Goal: Check status: Check status

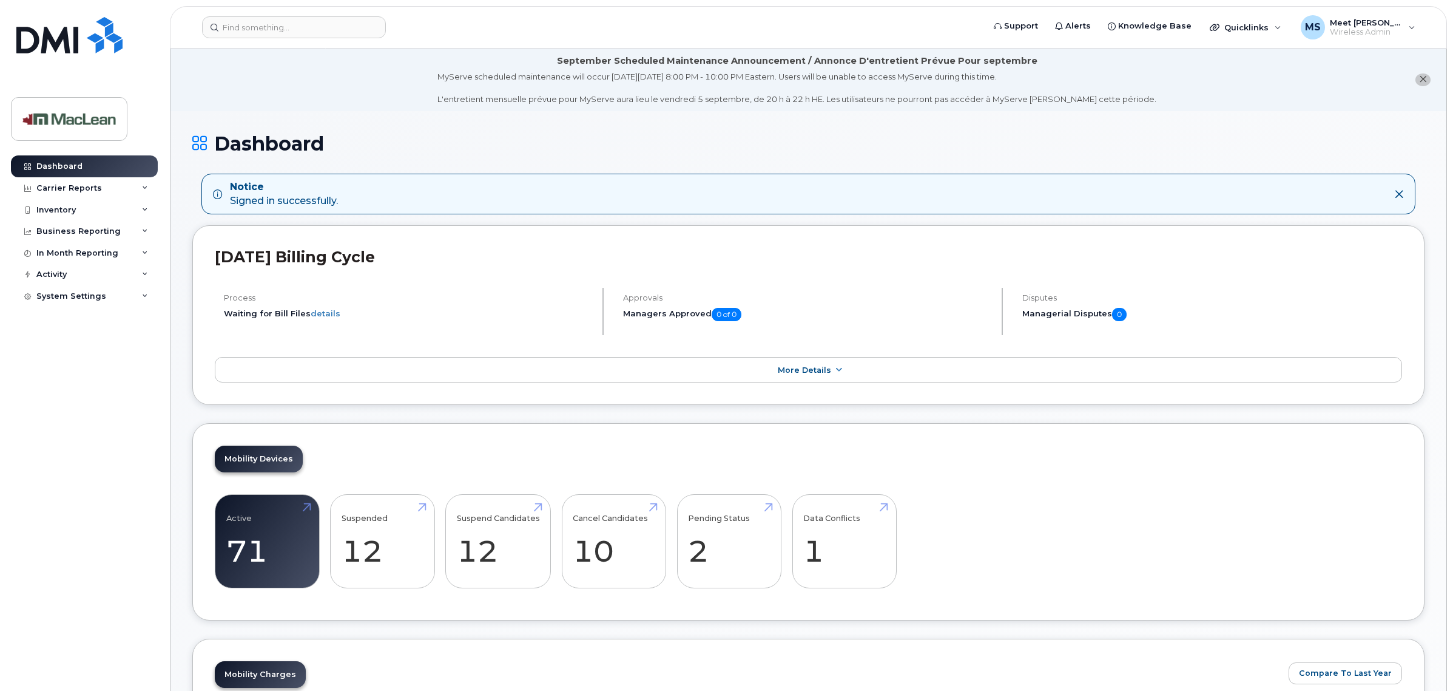
click at [249, 401] on div "August 2025 Billing Cycle Process Waiting for Bill Files details Approvals Mana…" at bounding box center [808, 315] width 1233 height 180
click at [256, 527] on link "Active 71 -23%" at bounding box center [267, 541] width 82 height 80
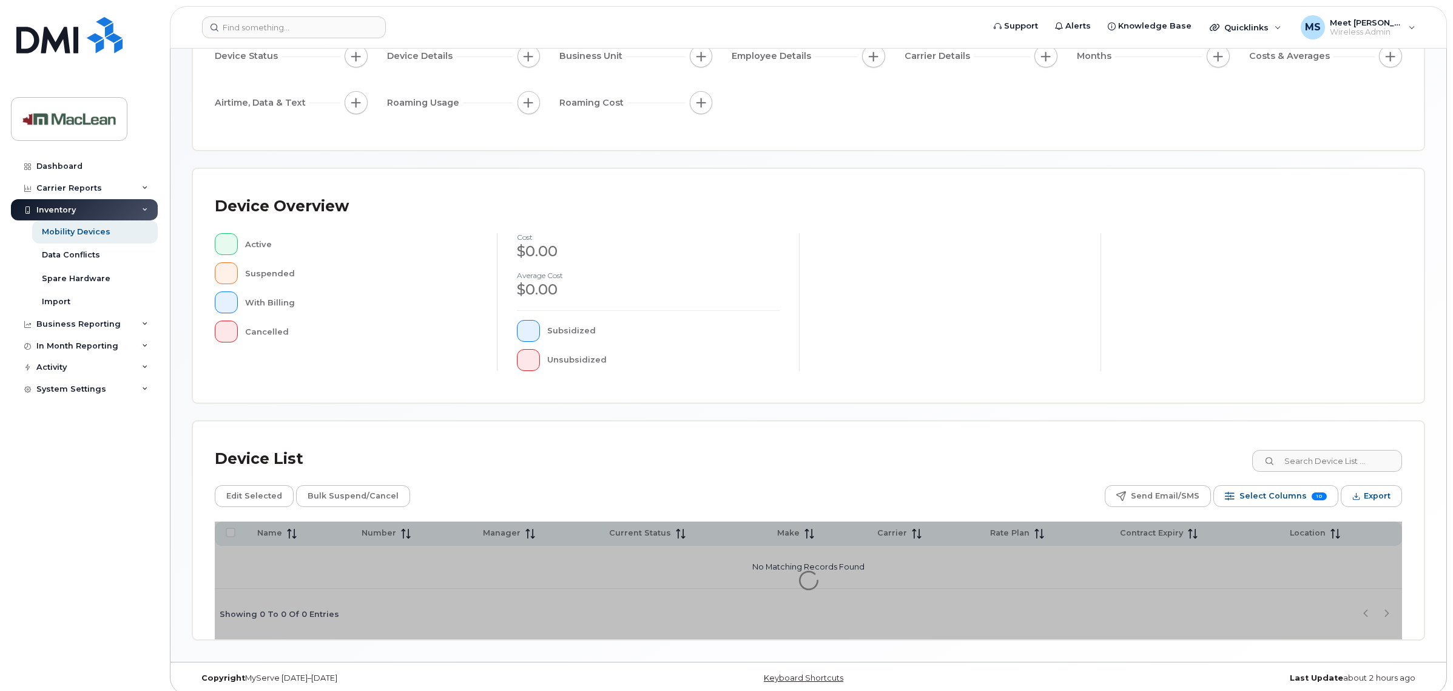
scroll to position [144, 0]
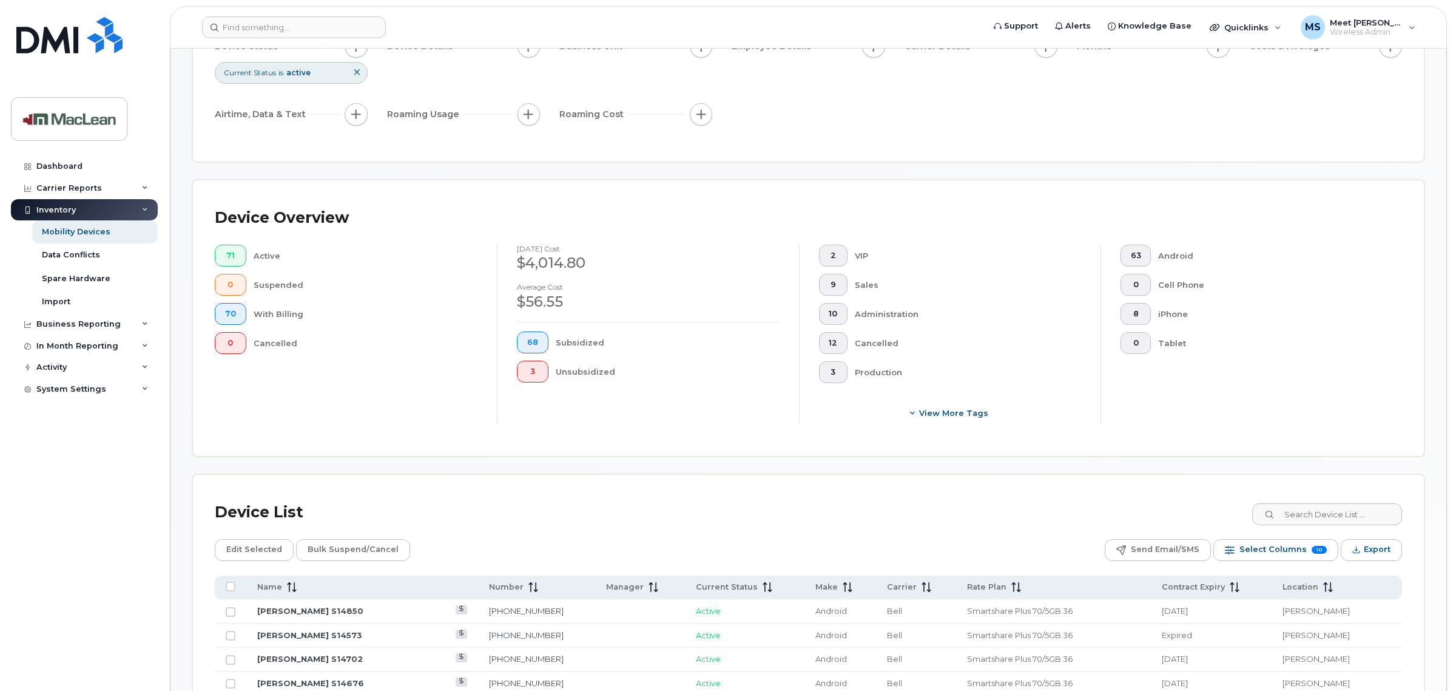
click at [1324, 450] on div "Device Overview 71 Active 0 Suspended 70 With Billing 0 Cancelled [DATE] cost $…" at bounding box center [808, 318] width 1231 height 276
click at [1308, 519] on input at bounding box center [1326, 514] width 151 height 22
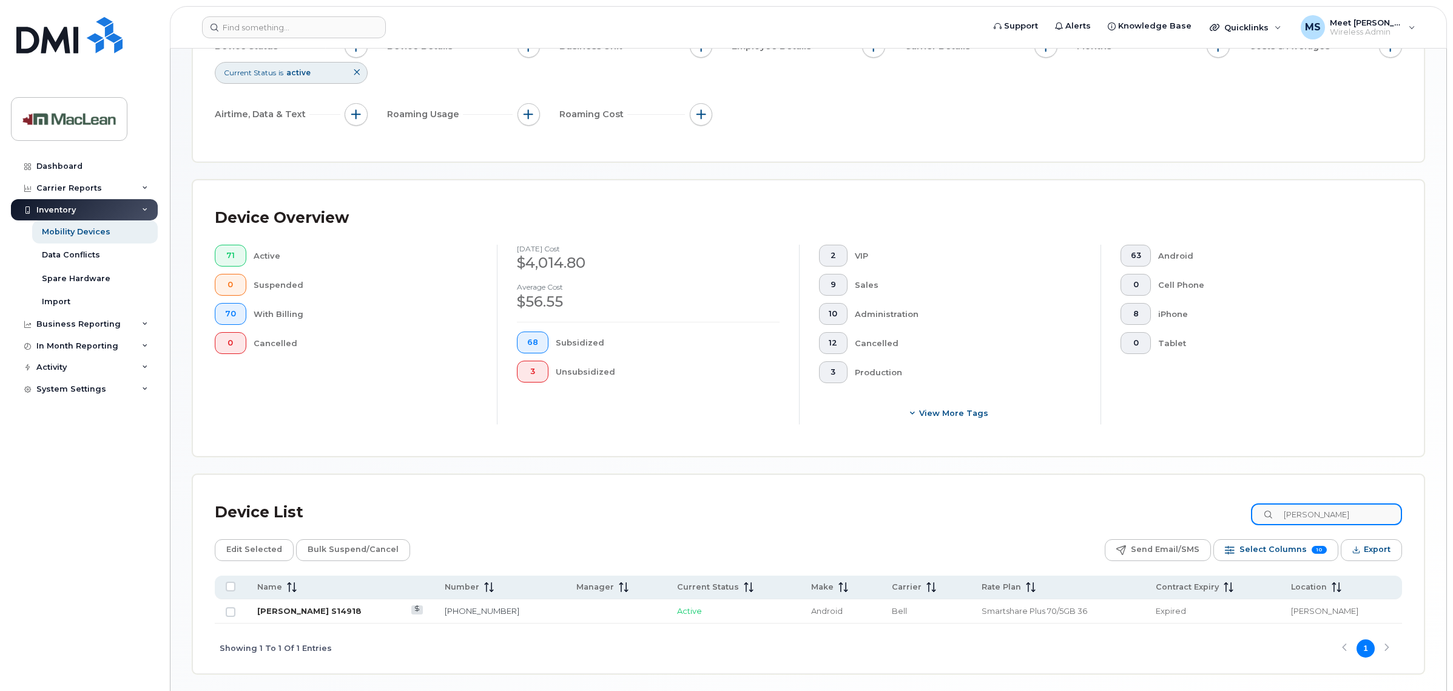
type input "[PERSON_NAME]"
click at [317, 613] on link "[PERSON_NAME] S14918" at bounding box center [309, 611] width 104 height 10
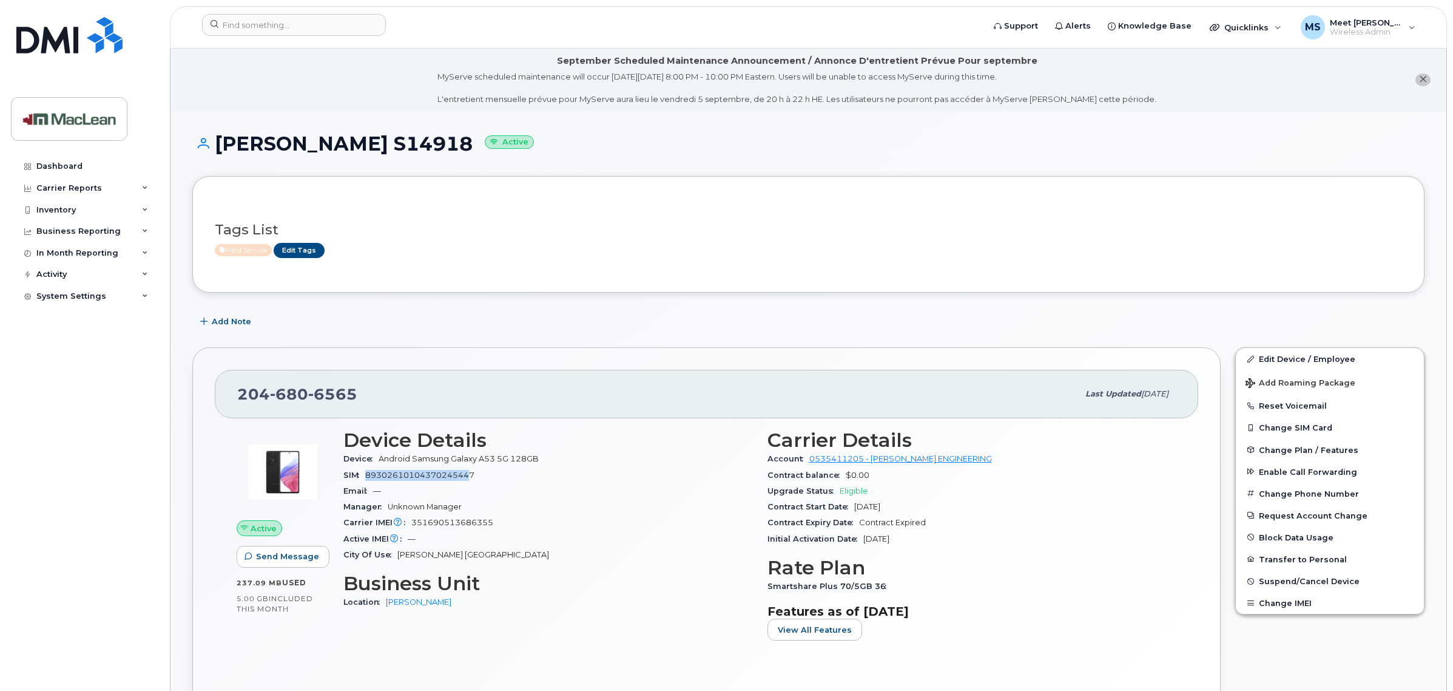
drag, startPoint x: 470, startPoint y: 471, endPoint x: 367, endPoint y: 474, distance: 103.2
click at [367, 474] on span "89302610104370245447" at bounding box center [419, 474] width 109 height 9
